Goal: Transaction & Acquisition: Purchase product/service

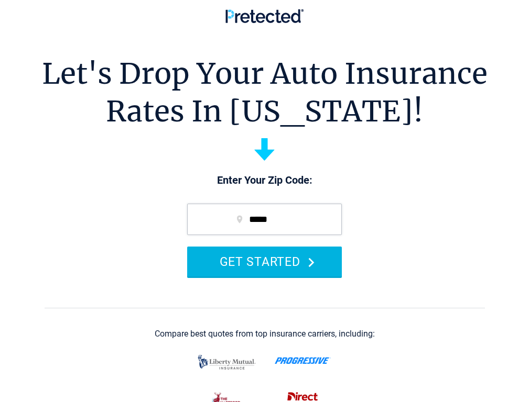
click at [245, 277] on button "GET STARTED" at bounding box center [264, 262] width 155 height 30
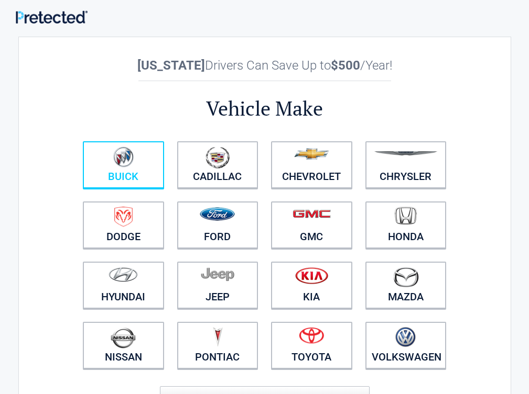
click at [142, 181] on link "Buick" at bounding box center [123, 164] width 81 height 47
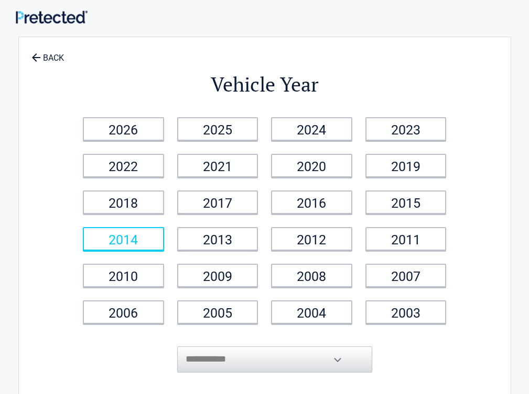
click at [164, 235] on link "2014" at bounding box center [123, 239] width 81 height 24
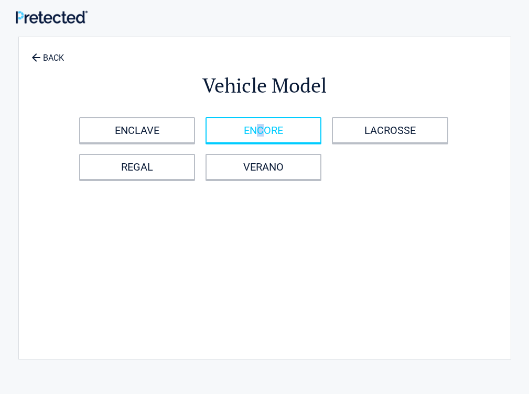
click at [305, 122] on link "ENCORE" at bounding box center [263, 130] width 116 height 26
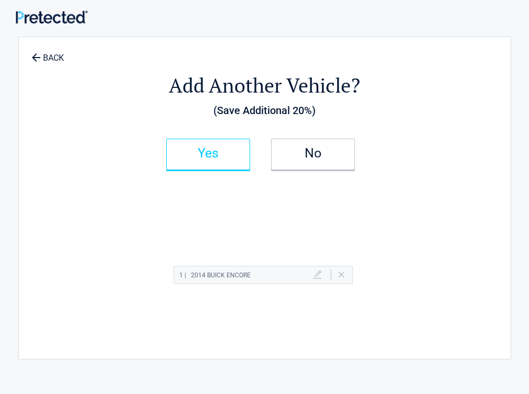
click at [250, 159] on link "Yes" at bounding box center [208, 154] width 84 height 31
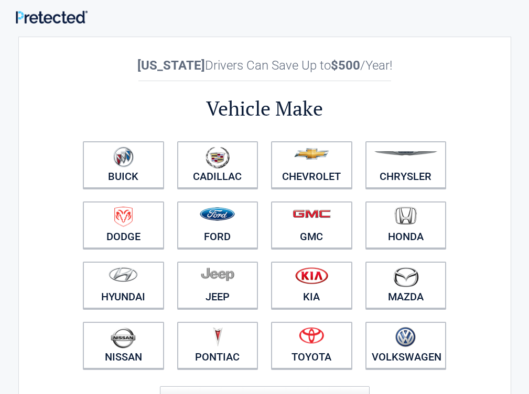
click at [236, 327] on link "Pontiac" at bounding box center [217, 345] width 81 height 47
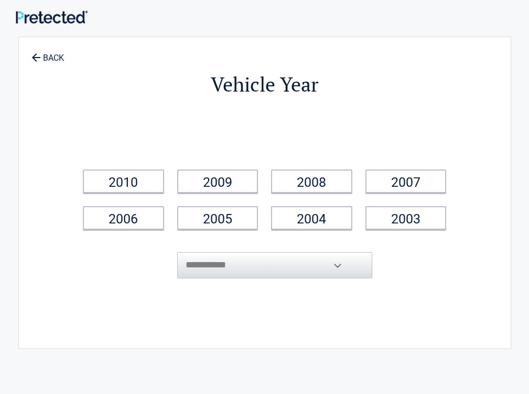
drag, startPoint x: 251, startPoint y: 216, endPoint x: 194, endPoint y: 197, distance: 60.1
click at [171, 197] on li "2010" at bounding box center [123, 181] width 94 height 37
click at [171, 186] on li "2010" at bounding box center [123, 181] width 94 height 37
click at [164, 182] on link "2010" at bounding box center [123, 182] width 81 height 24
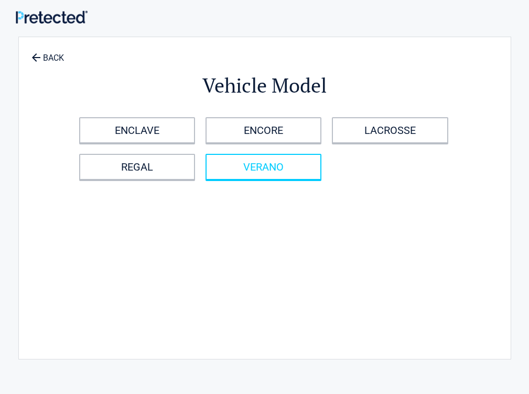
click at [269, 158] on link "VERANO" at bounding box center [263, 167] width 116 height 26
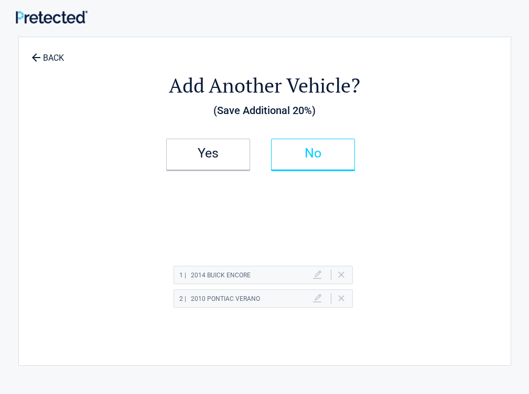
click at [324, 148] on link "No" at bounding box center [313, 154] width 84 height 31
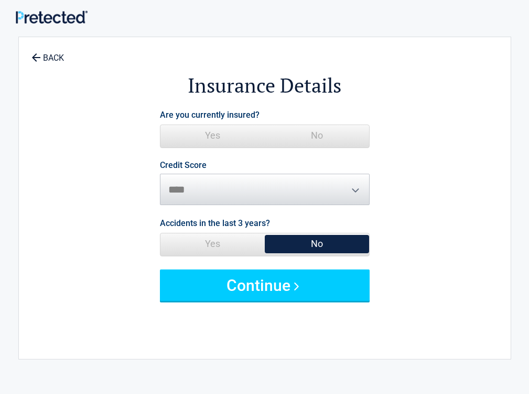
drag, startPoint x: 380, startPoint y: 137, endPoint x: 268, endPoint y: 360, distance: 249.5
click at [369, 137] on span "No" at bounding box center [317, 135] width 104 height 21
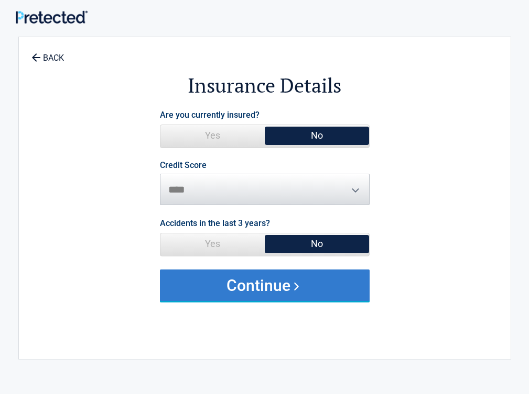
click at [289, 290] on button "Continue" at bounding box center [265, 285] width 210 height 31
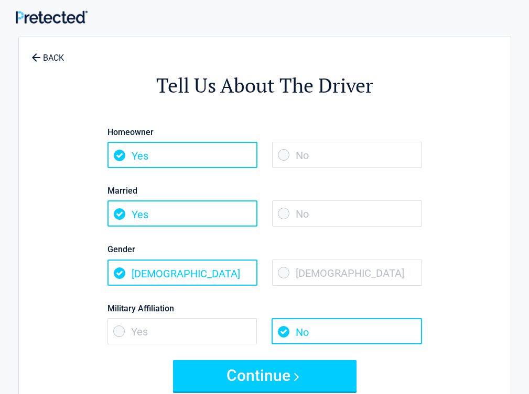
drag, startPoint x: 408, startPoint y: 210, endPoint x: 377, endPoint y: 253, distance: 52.9
click at [408, 210] on span "No" at bounding box center [347, 214] width 150 height 26
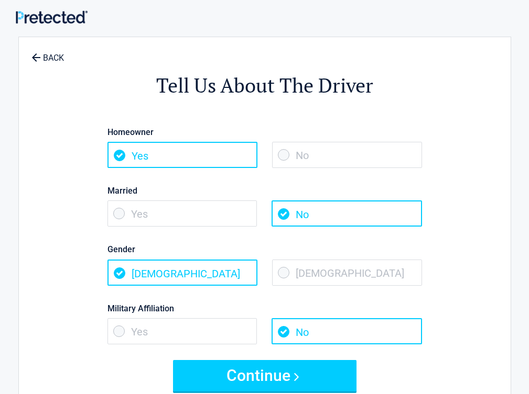
click at [356, 267] on span "Female" at bounding box center [347, 273] width 150 height 26
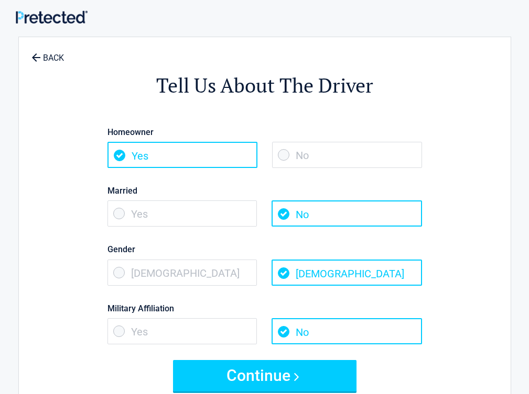
click at [399, 138] on label "Homeowner" at bounding box center [264, 132] width 314 height 14
drag, startPoint x: 390, startPoint y: 153, endPoint x: 354, endPoint y: 196, distance: 55.7
click at [387, 153] on span "No" at bounding box center [347, 155] width 150 height 26
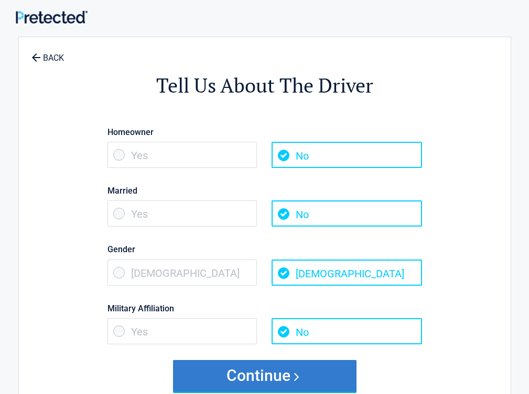
drag, startPoint x: 277, startPoint y: 372, endPoint x: 270, endPoint y: 373, distance: 7.4
click at [276, 373] on button "Continue" at bounding box center [264, 375] width 183 height 31
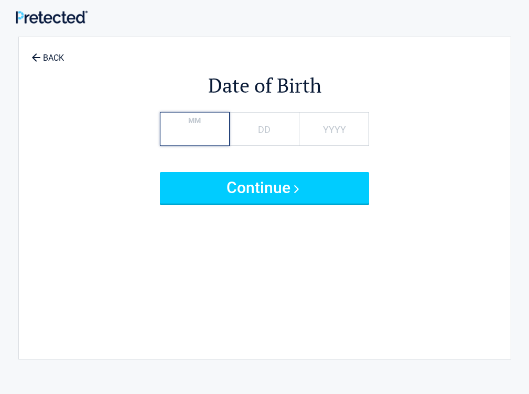
type input "**"
type input "****"
click at [160, 172] on button "Continue" at bounding box center [265, 187] width 210 height 31
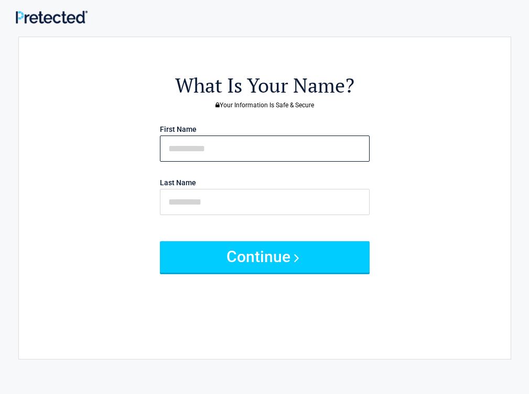
click at [251, 136] on input "text" at bounding box center [265, 149] width 210 height 26
click at [216, 142] on input "text" at bounding box center [265, 149] width 210 height 26
type input "********"
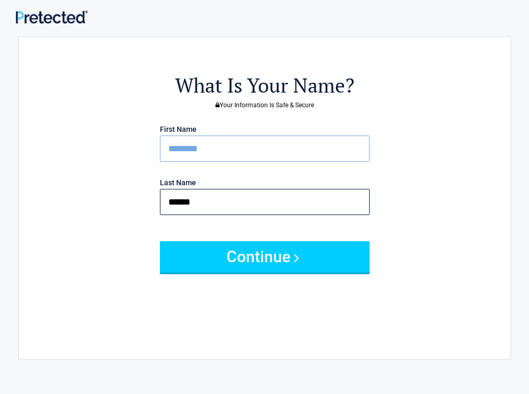
type input "******"
click at [160, 241] on button "Continue" at bounding box center [265, 256] width 210 height 31
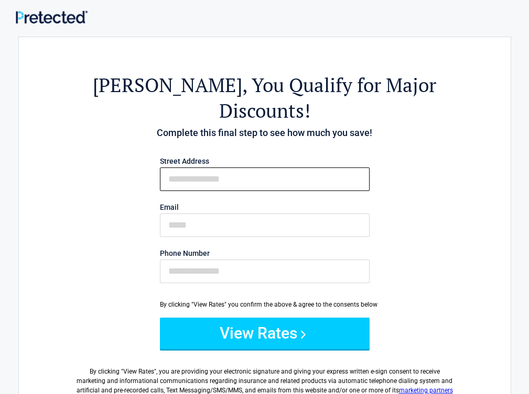
click at [276, 168] on input "First Name" at bounding box center [265, 180] width 210 height 24
type input "**********"
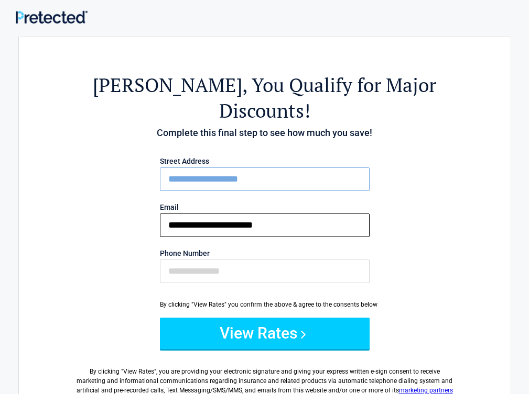
type input "**********"
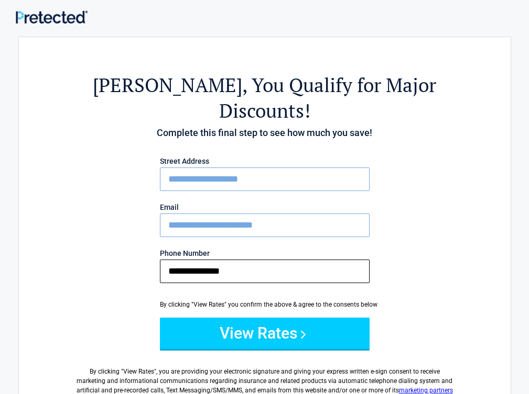
type input "**********"
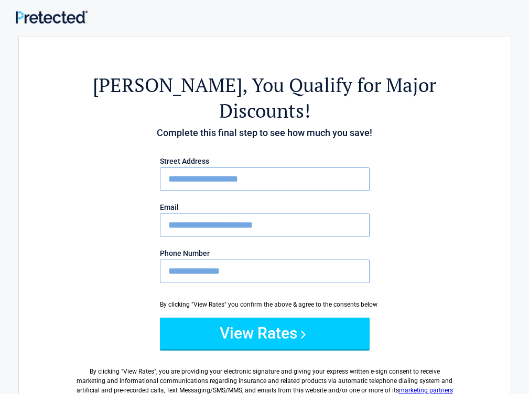
click at [160, 318] on button "View Rates" at bounding box center [265, 333] width 210 height 31
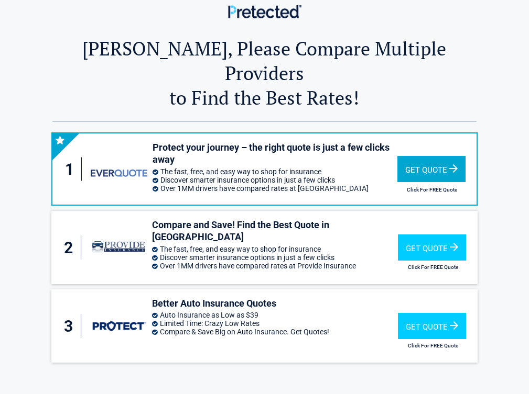
click at [467, 166] on div "Get Quote Click For FREE Quote" at bounding box center [432, 169] width 70 height 56
